Goal: Navigation & Orientation: Find specific page/section

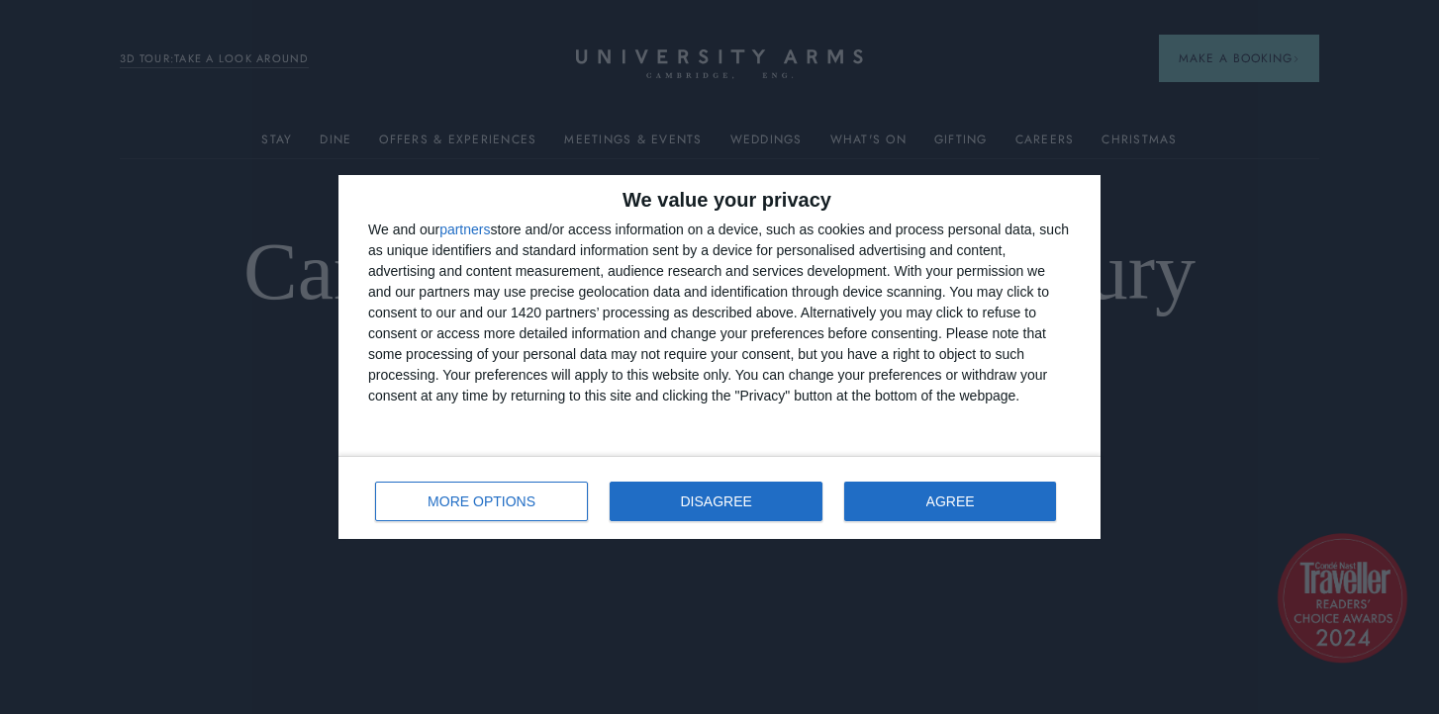
click at [720, 502] on span "DISAGREE" at bounding box center [716, 502] width 71 height 14
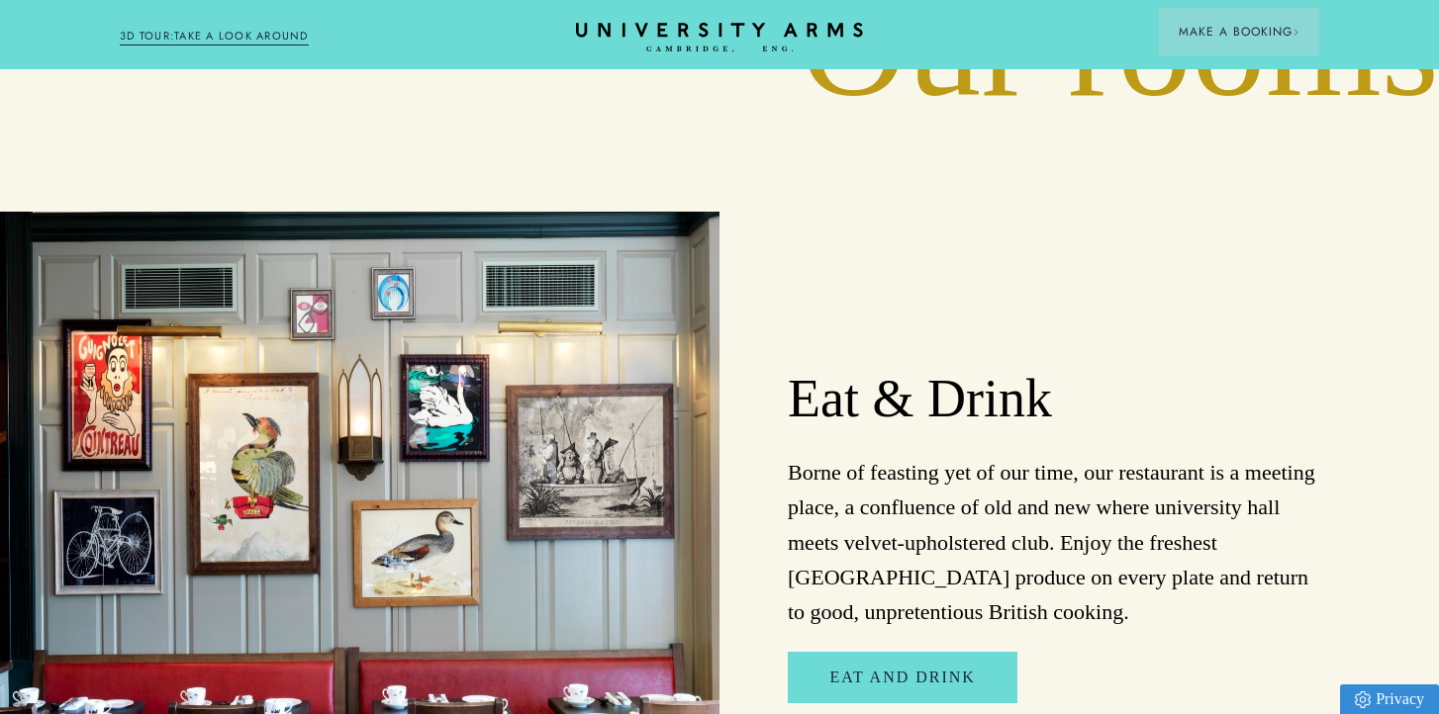
scroll to position [3027, 0]
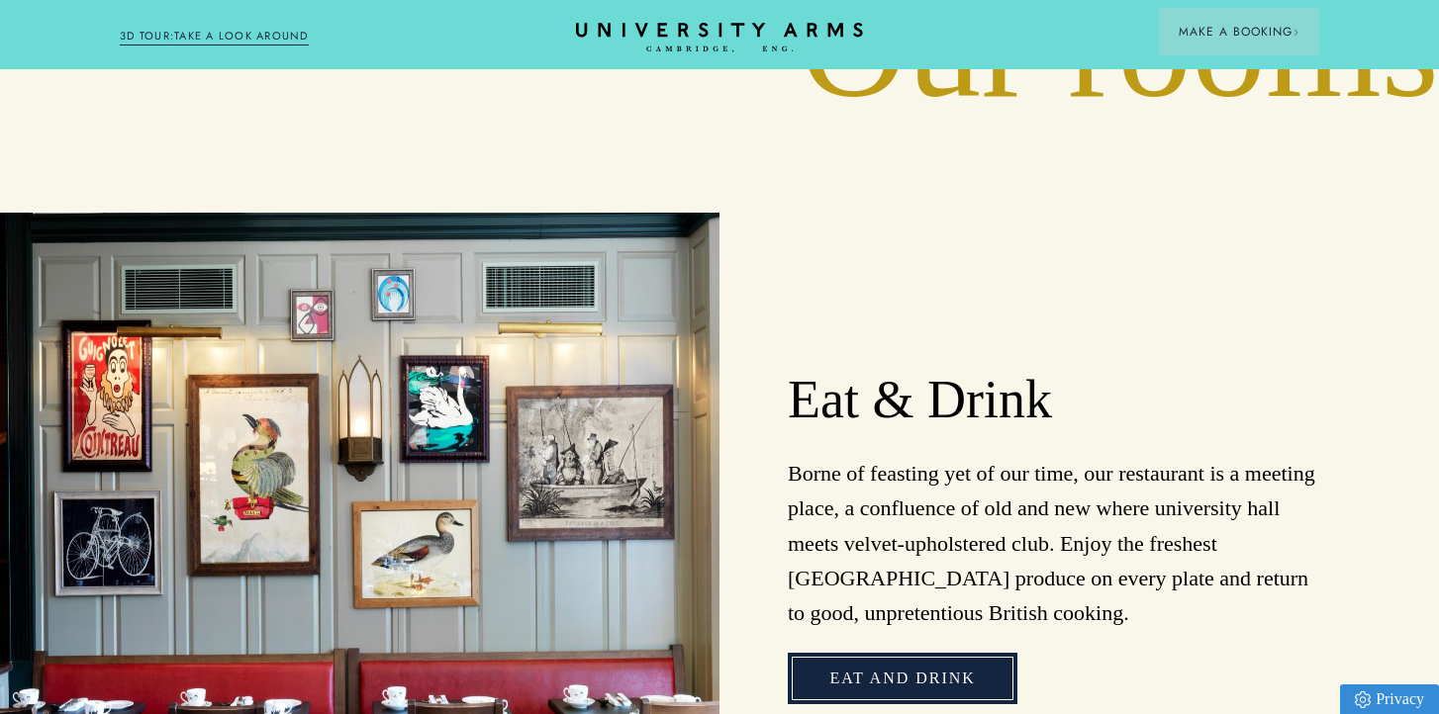
click at [928, 653] on link "Eat and Drink" at bounding box center [902, 678] width 229 height 51
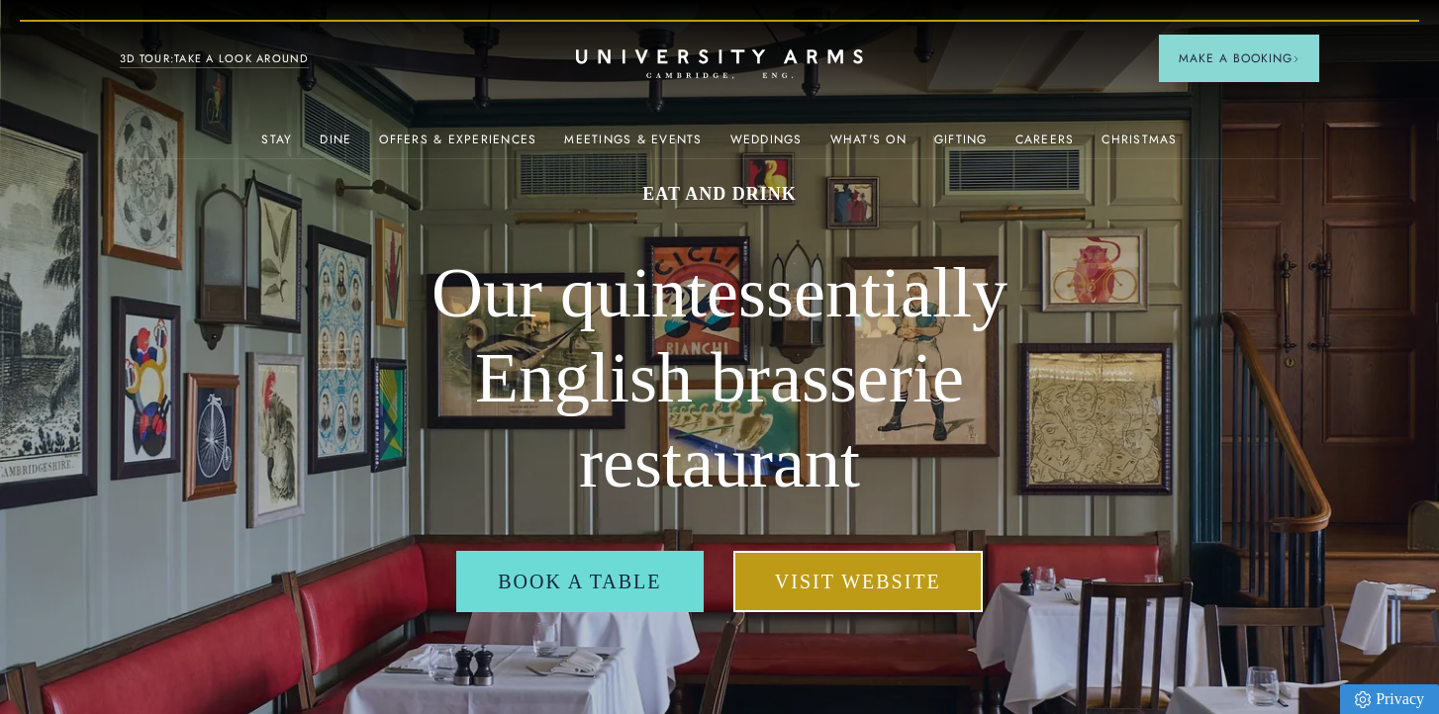
click at [860, 580] on link "Visit Website" at bounding box center [857, 581] width 249 height 61
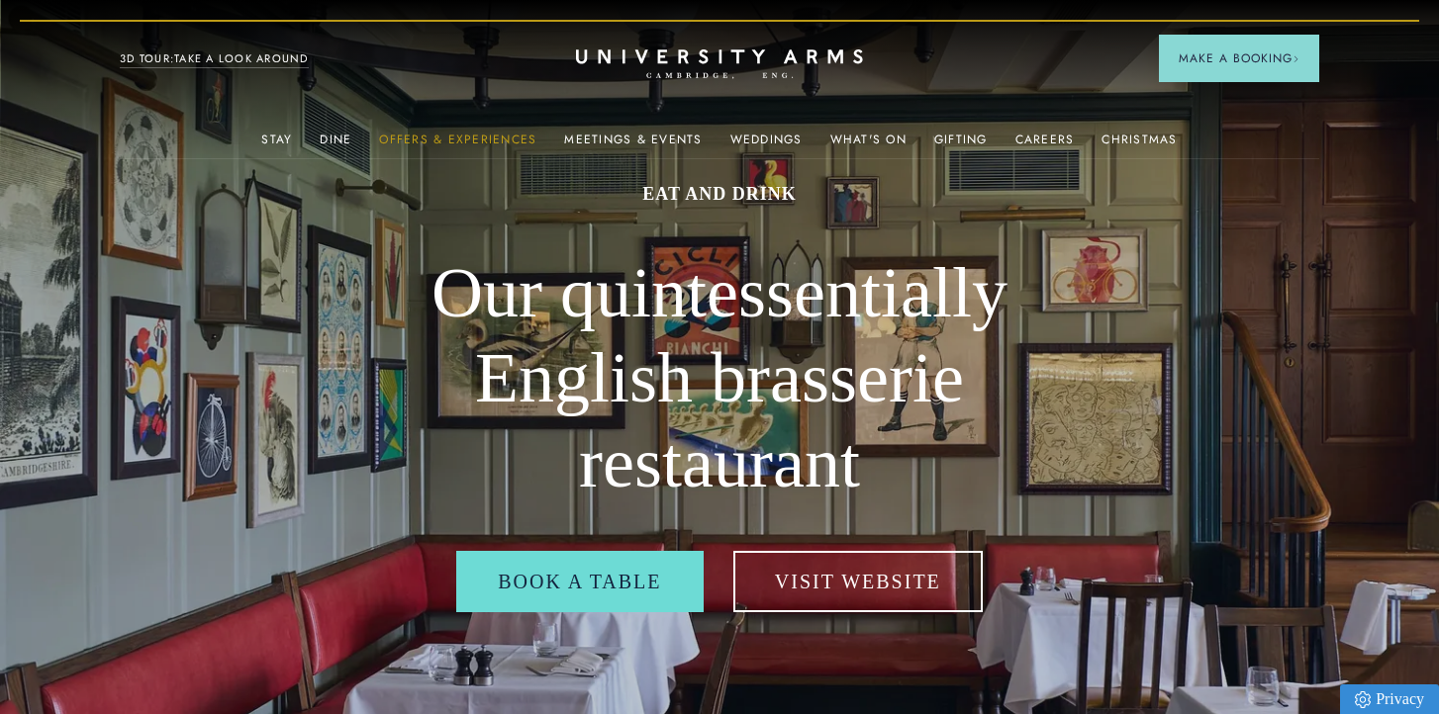
click at [456, 140] on link "Offers & Experiences" at bounding box center [457, 146] width 157 height 26
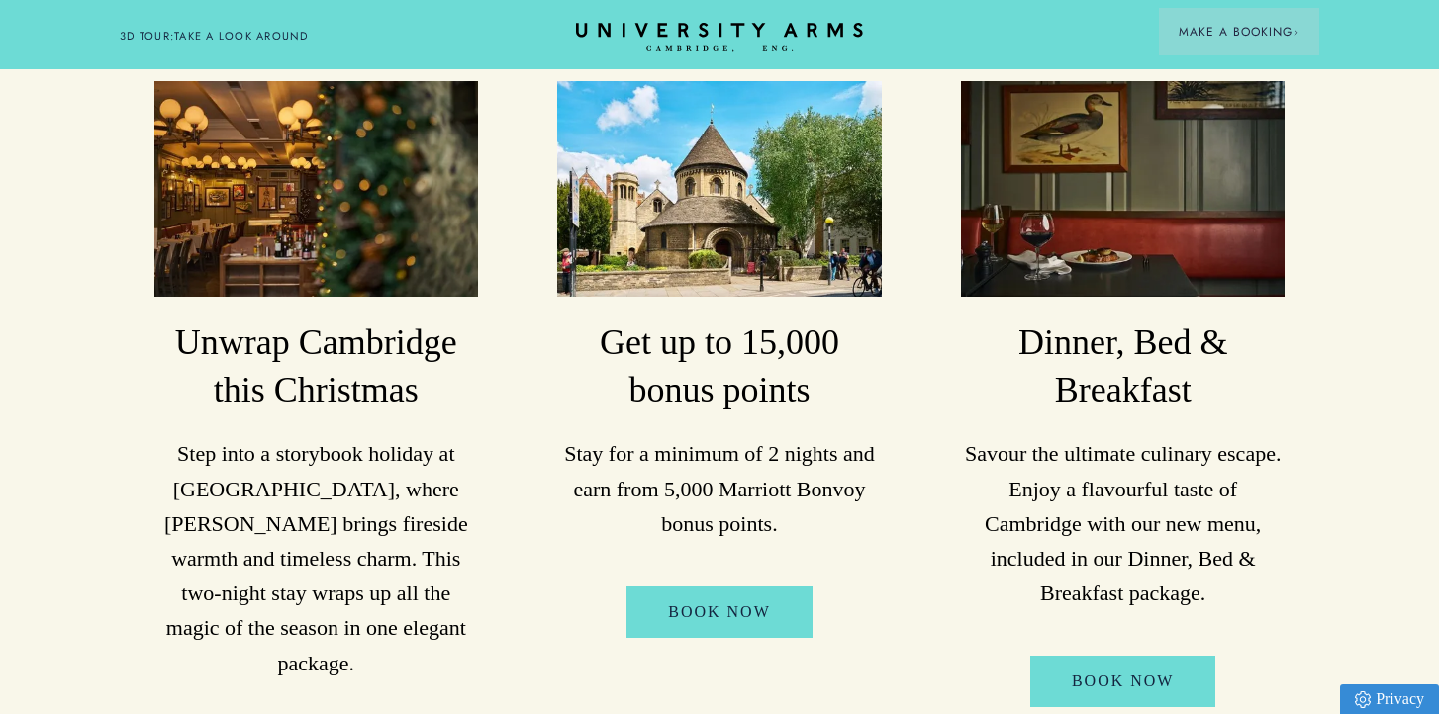
scroll to position [447, 0]
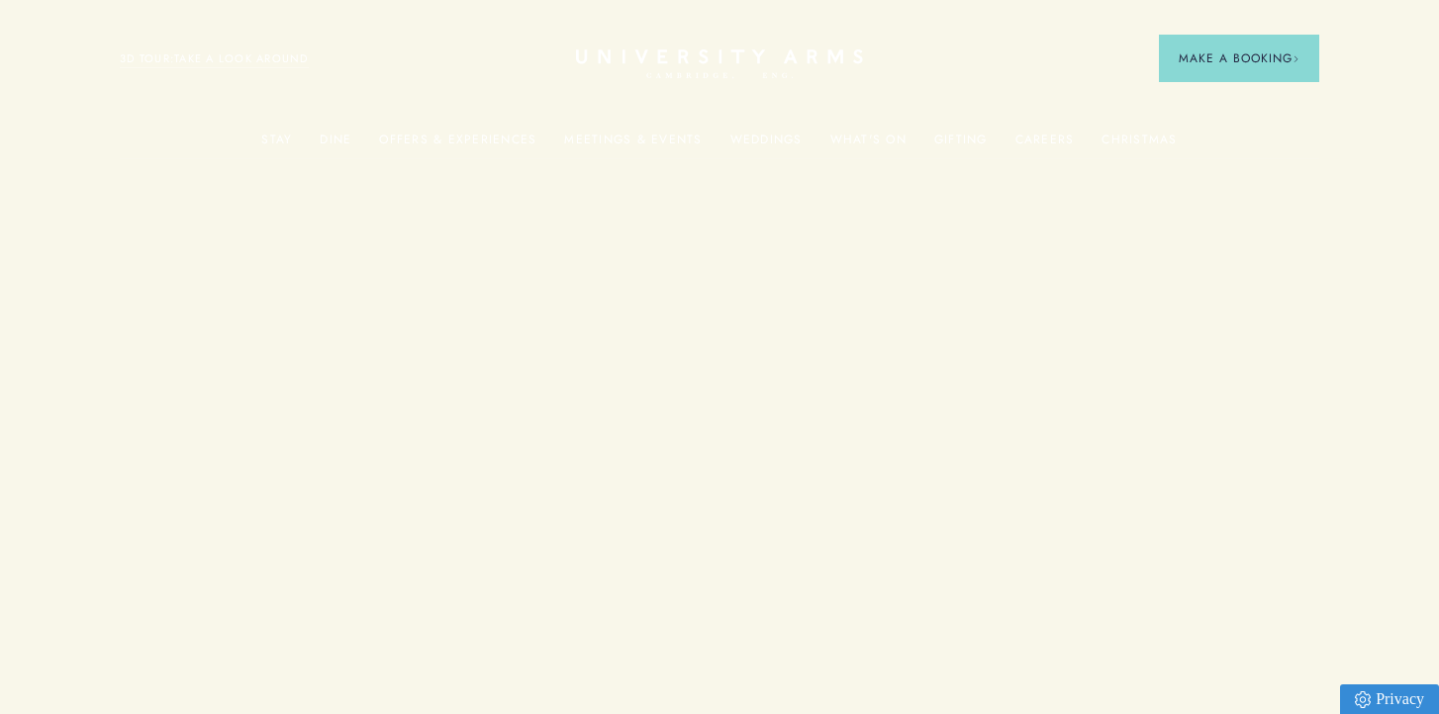
scroll to position [3027, 0]
